Goal: Transaction & Acquisition: Purchase product/service

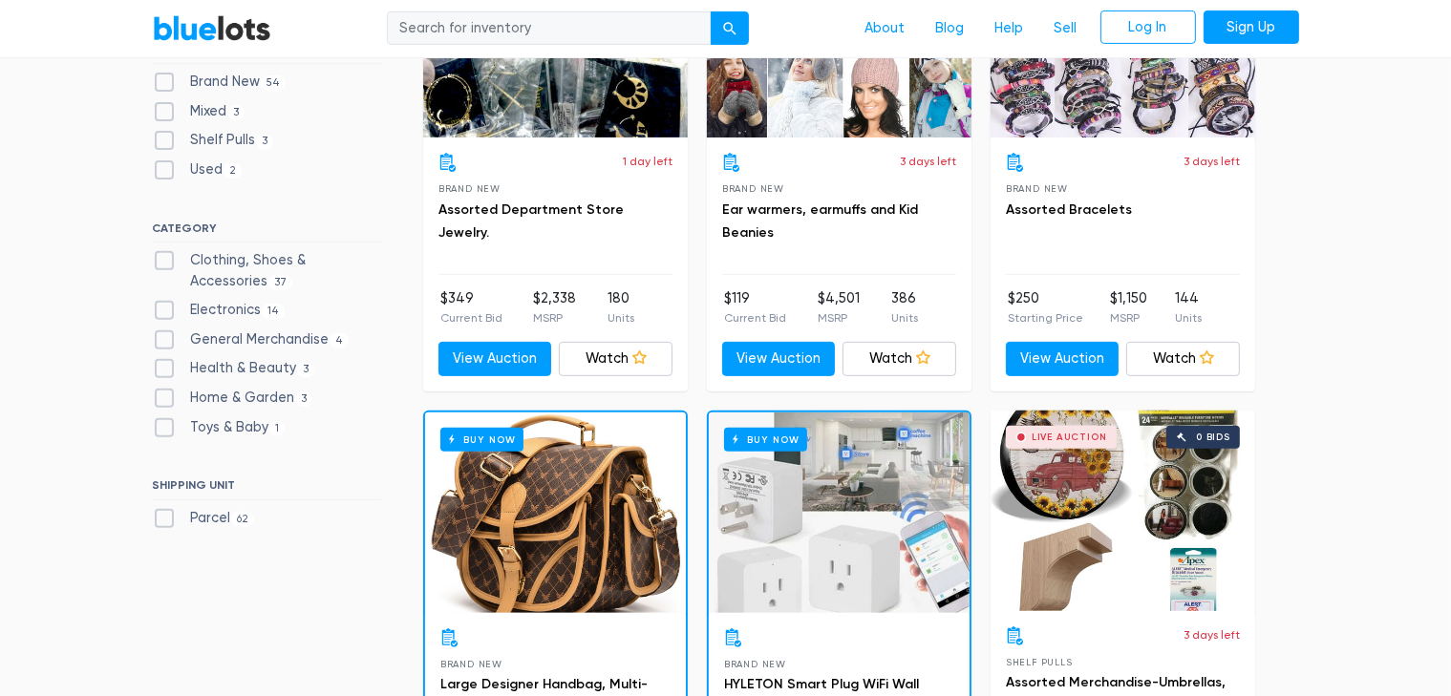
scroll to position [702, 0]
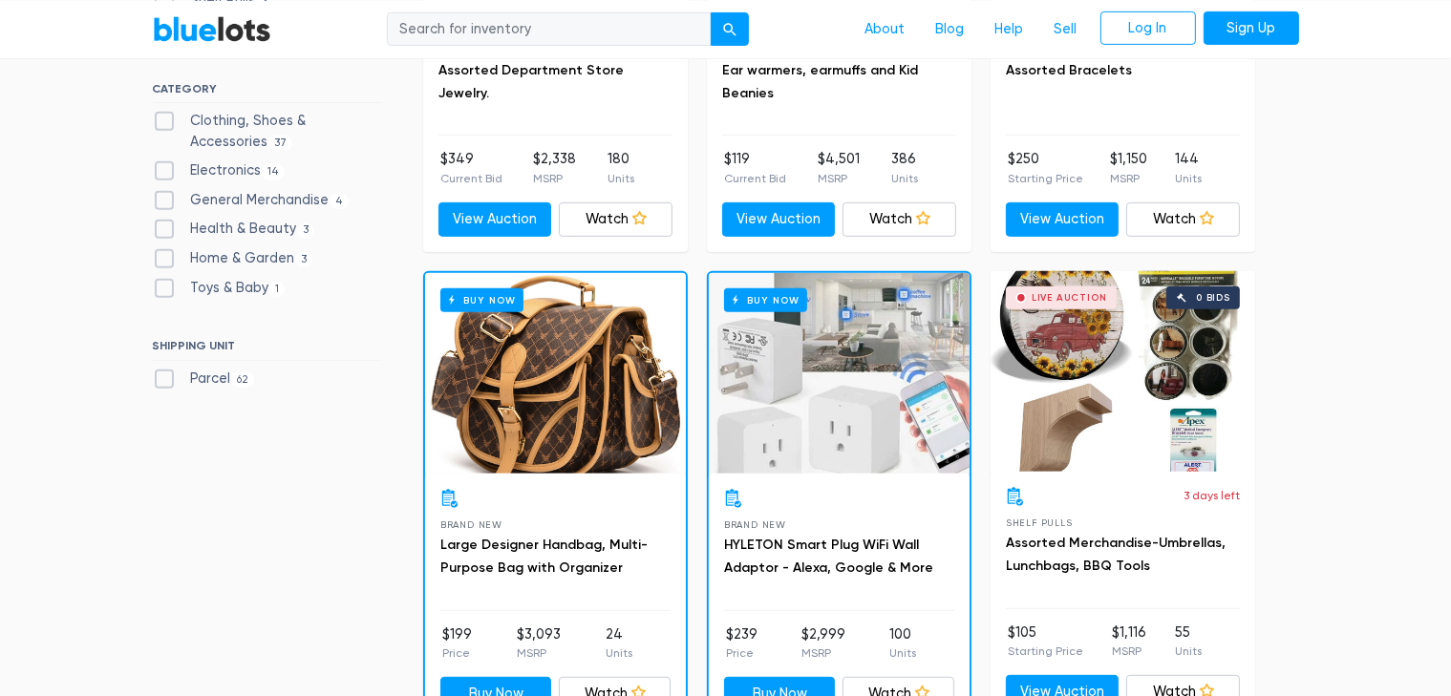
click at [233, 143] on label "Clothing, Shoes & Accessories 37" at bounding box center [267, 131] width 228 height 41
click at [165, 123] on Accessories"] "Clothing, Shoes & Accessories 37" at bounding box center [159, 117] width 12 height 12
checkbox Accessories"] "true"
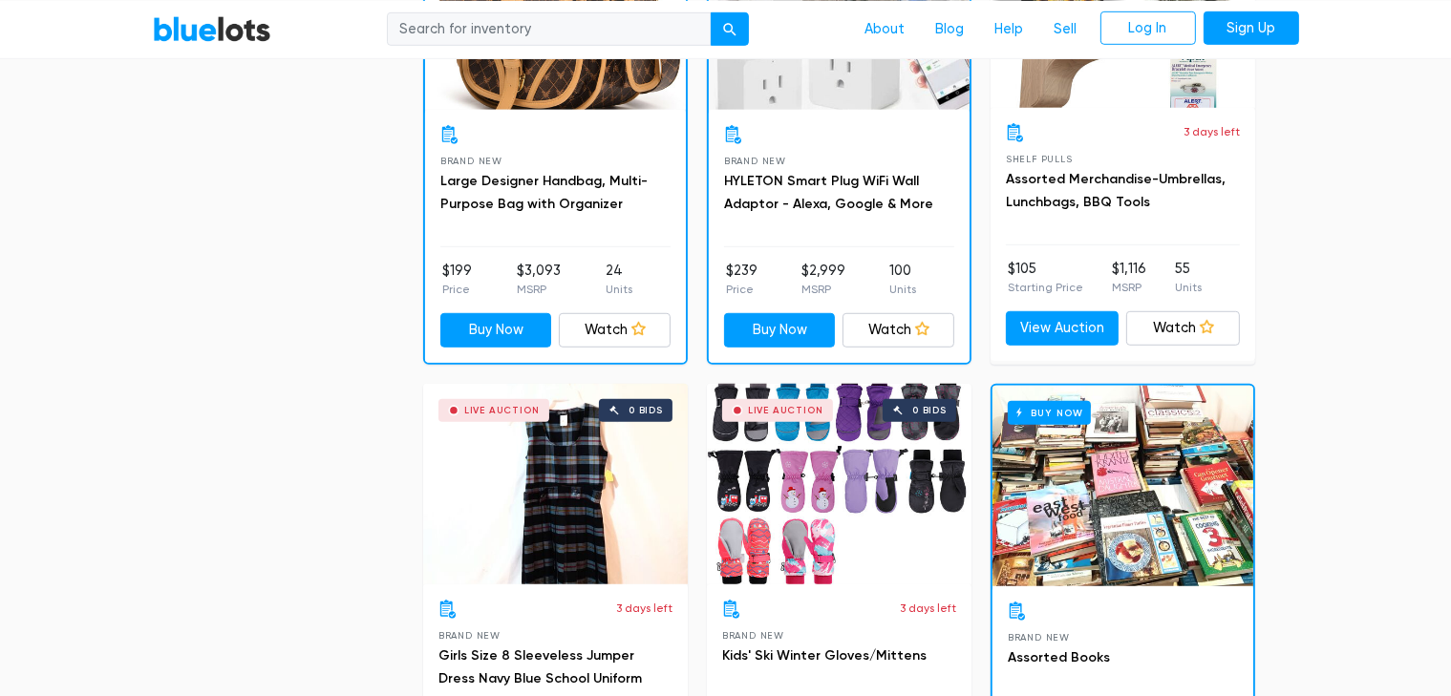
scroll to position [1207, 0]
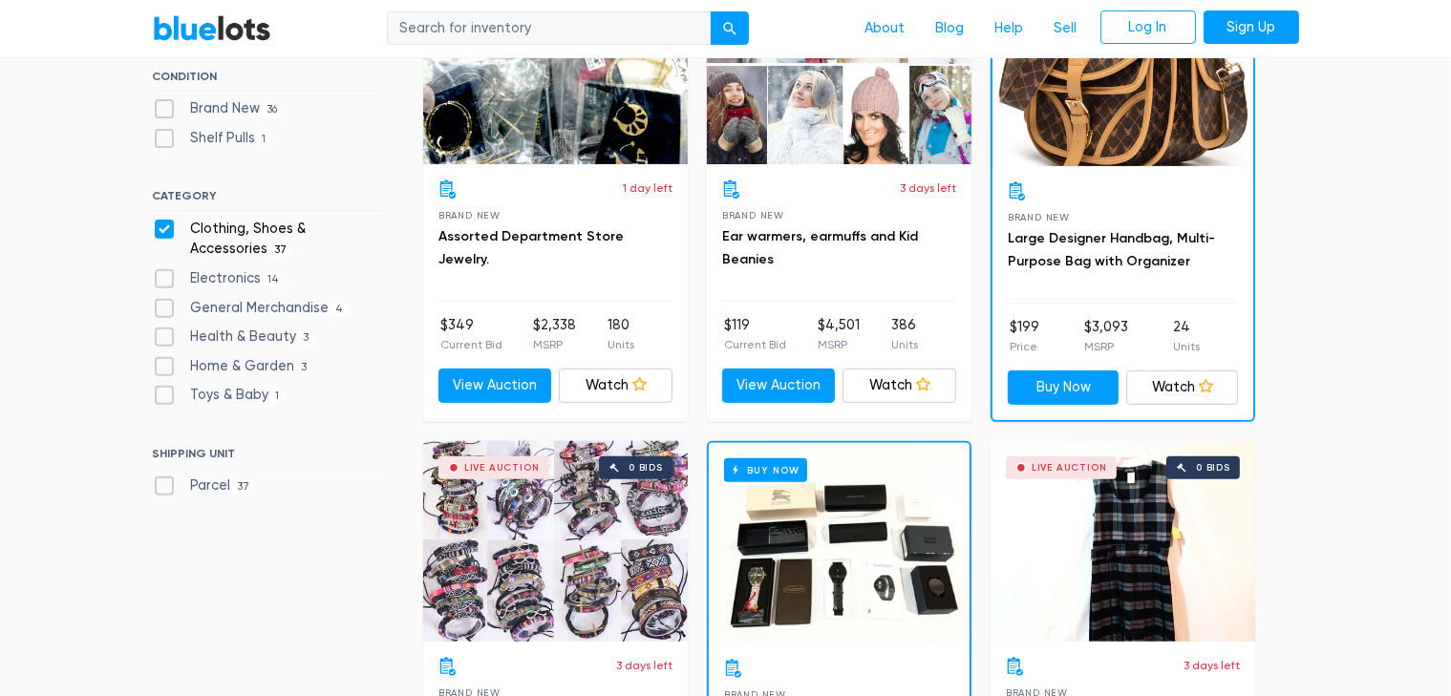
scroll to position [688, 0]
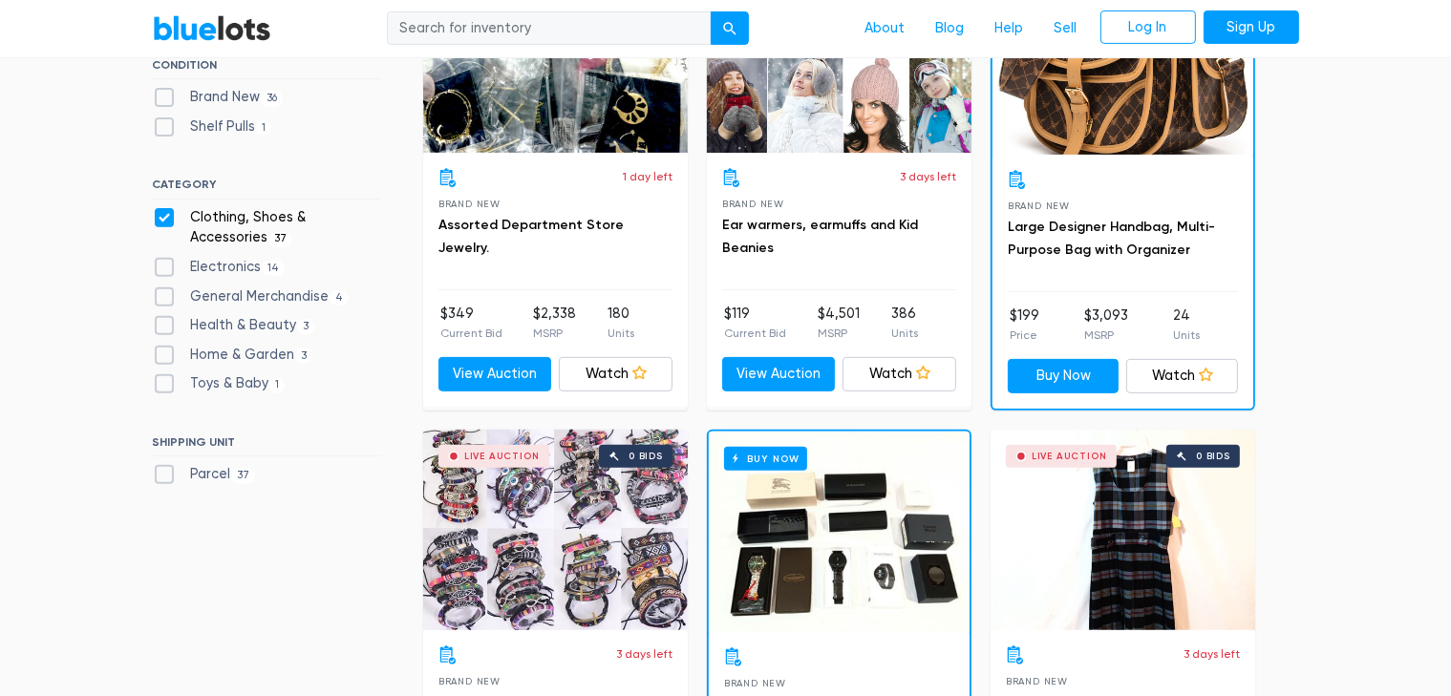
click at [187, 280] on div "Electronics 14" at bounding box center [267, 271] width 228 height 29
click at [154, 261] on label "Electronics 14" at bounding box center [219, 267] width 133 height 21
click at [154, 261] on input "Electronics 14" at bounding box center [159, 263] width 12 height 12
checkbox input "true"
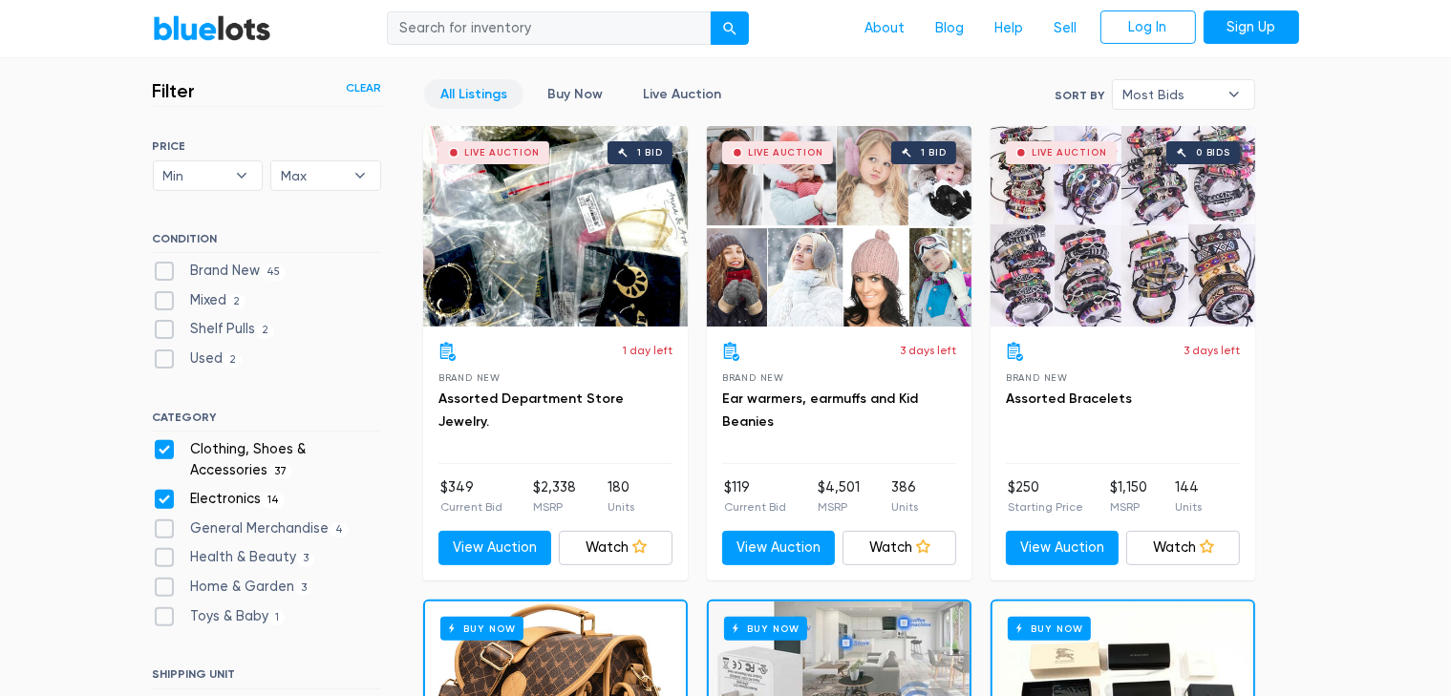
scroll to position [514, 0]
click at [160, 444] on label "Clothing, Shoes & Accessories 37" at bounding box center [267, 459] width 228 height 41
click at [160, 444] on Accessories"] "Clothing, Shoes & Accessories 37" at bounding box center [159, 445] width 12 height 12
checkbox Accessories"] "false"
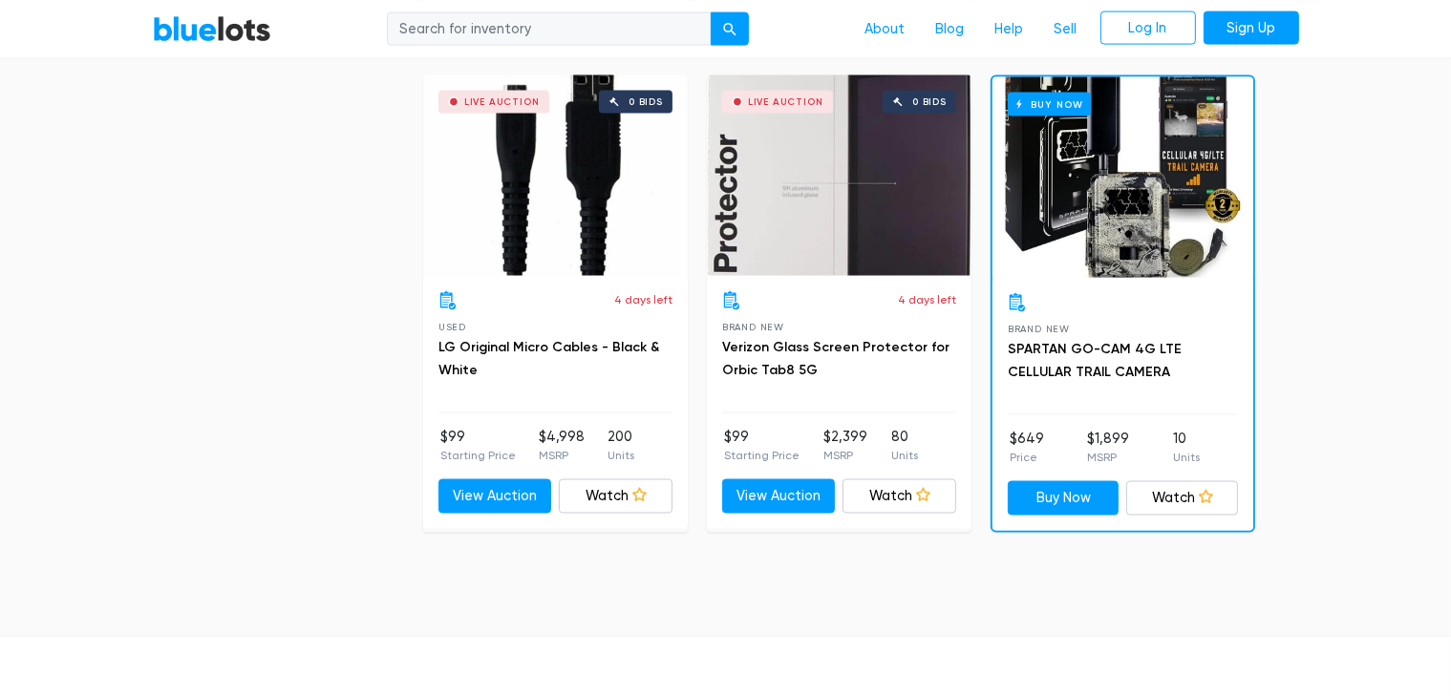
scroll to position [2932, 0]
